Goal: Task Accomplishment & Management: Manage account settings

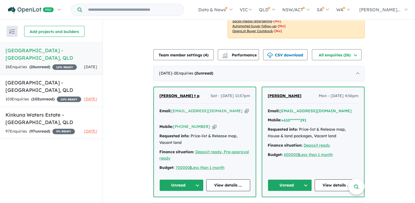
scroll to position [110, 0]
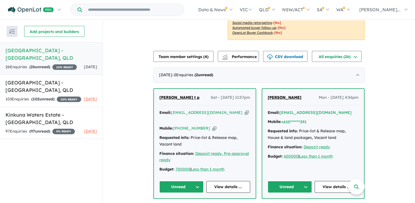
click at [245, 110] on icon "button" at bounding box center [247, 113] width 4 height 6
click at [213, 125] on icon "button" at bounding box center [215, 128] width 4 height 6
click at [245, 110] on icon "button" at bounding box center [247, 113] width 4 height 6
click at [335, 181] on link "View details ..." at bounding box center [337, 187] width 44 height 12
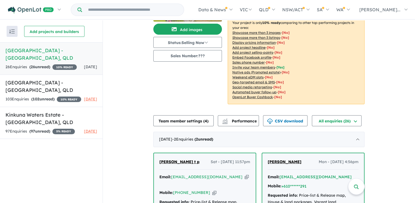
scroll to position [55, 0]
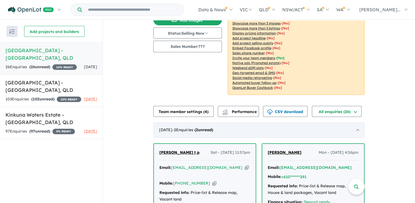
click at [196, 127] on span "- 2 Enquir ies ( 2 unread)" at bounding box center [192, 129] width 41 height 5
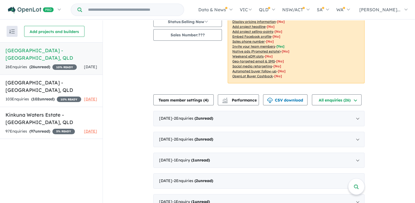
scroll to position [82, 0]
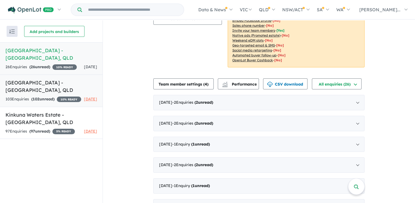
click at [26, 94] on h5 "[GEOGRAPHIC_DATA] - [GEOGRAPHIC_DATA] , [GEOGRAPHIC_DATA]" at bounding box center [51, 86] width 92 height 15
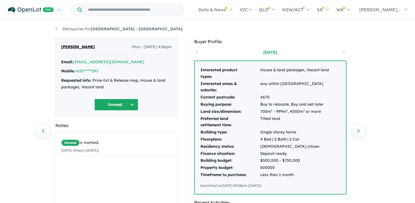
click at [108, 102] on button "Unread" at bounding box center [116, 105] width 44 height 12
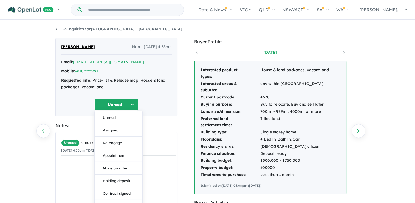
click at [164, 97] on div "Chay Markey Mon - 01/09/2025, 4:56pm Email: *****@infohost.net.au Mobile: +610*…" at bounding box center [116, 77] width 122 height 78
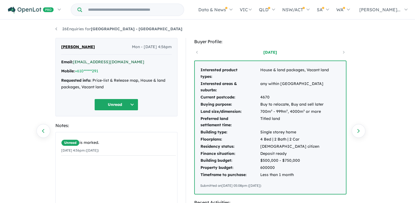
click at [101, 60] on link "[EMAIL_ADDRESS][DOMAIN_NAME]" at bounding box center [108, 61] width 71 height 5
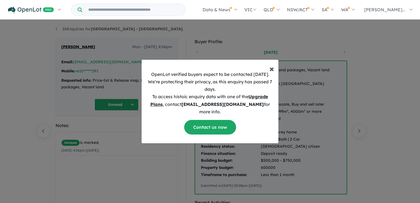
click at [272, 74] on span "×" at bounding box center [271, 68] width 5 height 11
